Goal: Navigation & Orientation: Find specific page/section

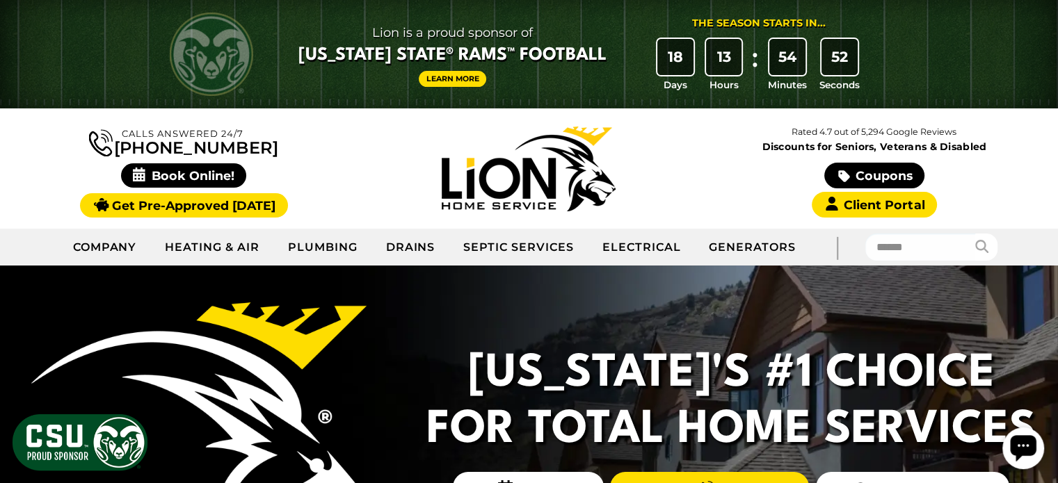
click at [734, 194] on div "Coupons Client Portal" at bounding box center [874, 191] width 345 height 56
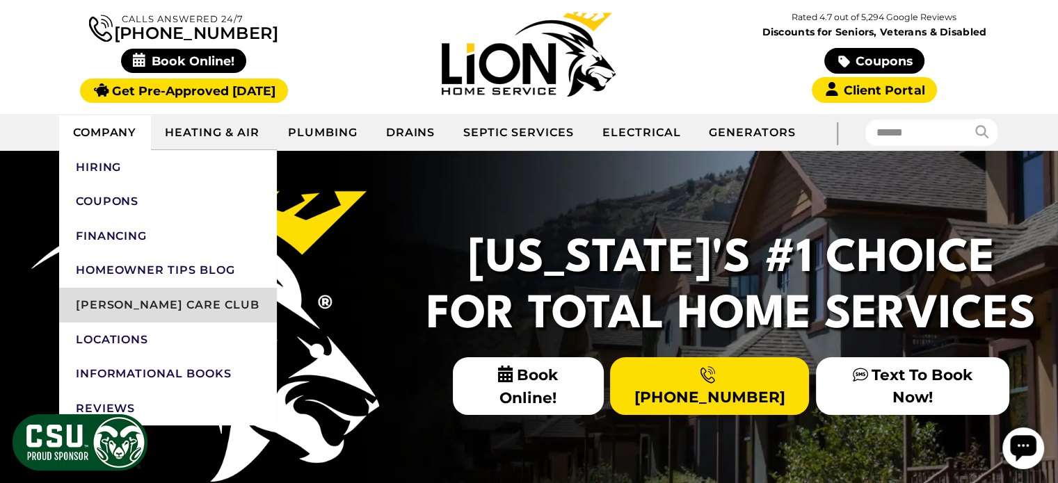
scroll to position [139, 0]
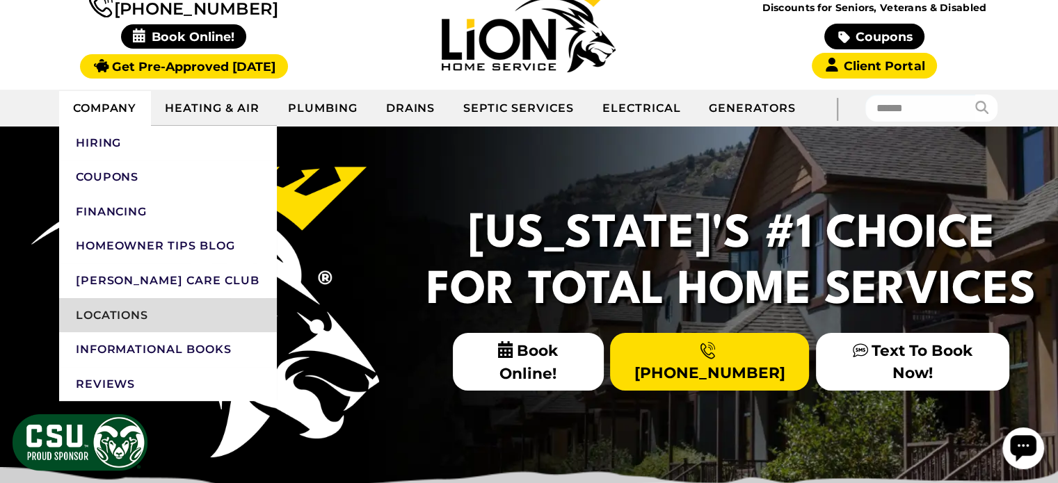
click at [172, 323] on link "Locations" at bounding box center [168, 315] width 218 height 35
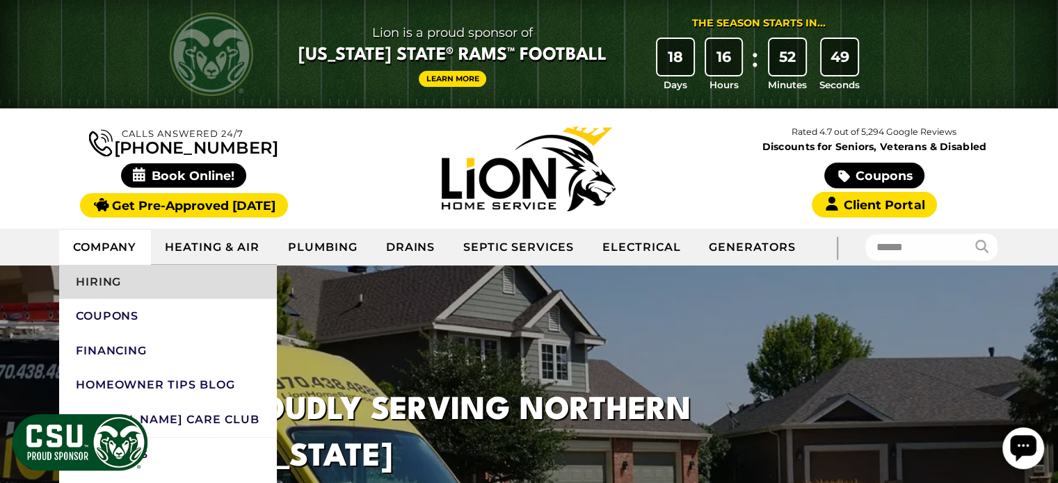
click at [113, 279] on link "Hiring" at bounding box center [168, 282] width 218 height 35
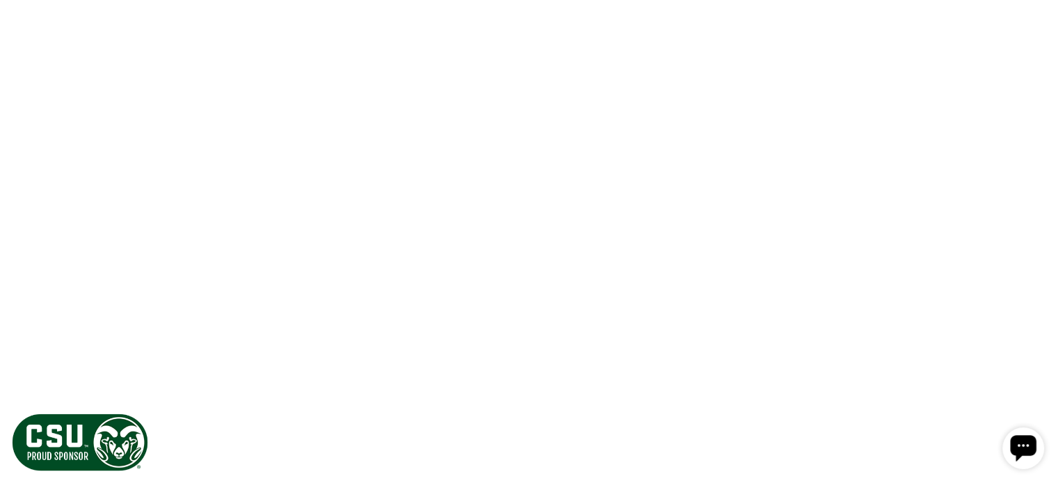
scroll to position [2504, 0]
